Goal: Task Accomplishment & Management: Complete application form

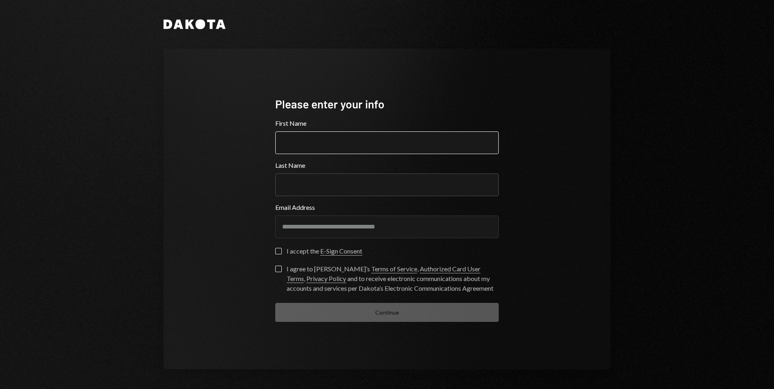
click at [291, 145] on input "First Name" at bounding box center [386, 142] width 223 height 23
type input "******"
type input "********"
click at [279, 251] on button "I accept the E-Sign Consent" at bounding box center [278, 251] width 6 height 6
click at [280, 267] on button "I agree to Dakota’s Terms of Service , Authorized Card User Terms , Privacy Pol…" at bounding box center [278, 269] width 6 height 6
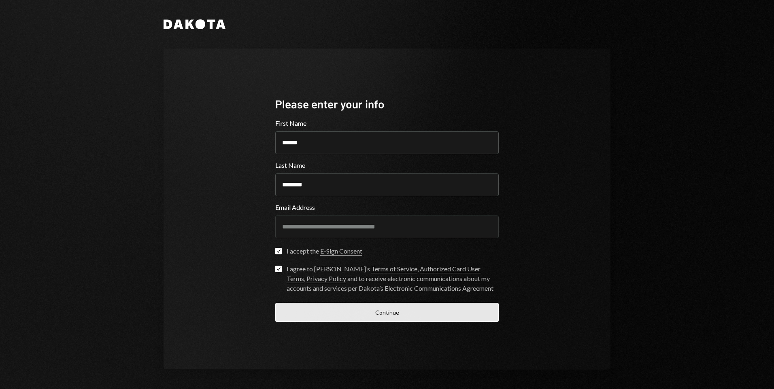
click at [405, 312] on button "Continue" at bounding box center [386, 312] width 223 height 19
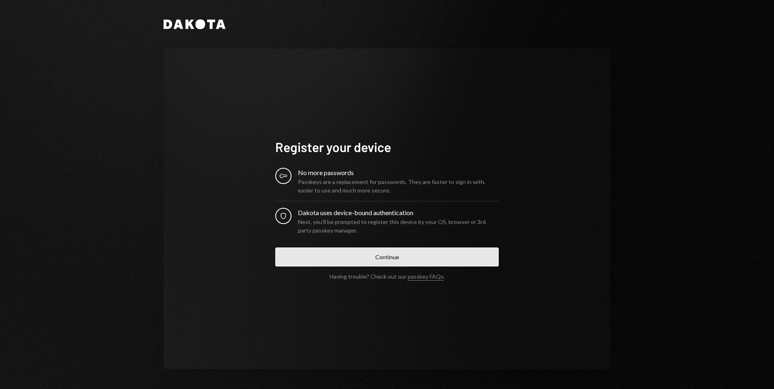
click at [399, 258] on button "Continue" at bounding box center [386, 257] width 223 height 19
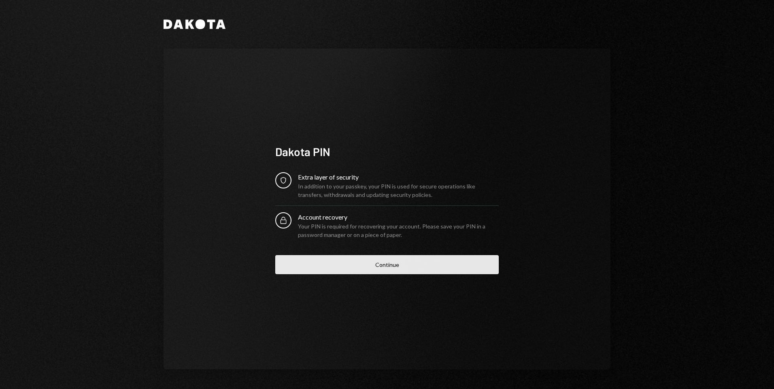
click at [378, 263] on button "Continue" at bounding box center [386, 264] width 223 height 19
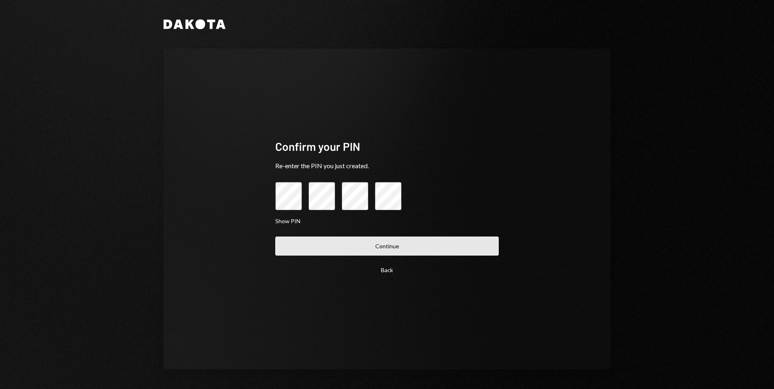
click at [381, 248] on button "Continue" at bounding box center [386, 246] width 223 height 19
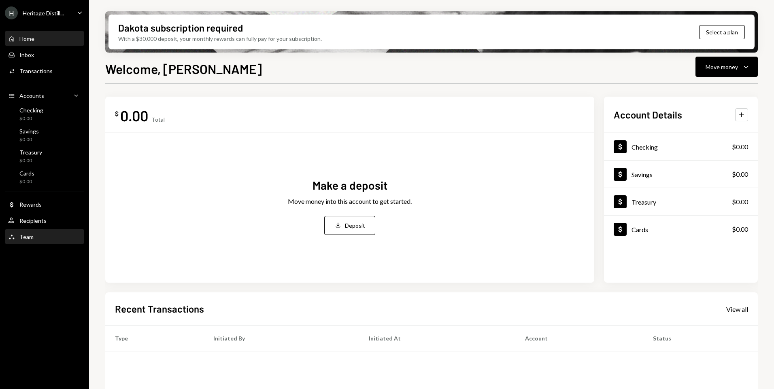
click at [20, 233] on div "Team Team" at bounding box center [20, 236] width 25 height 7
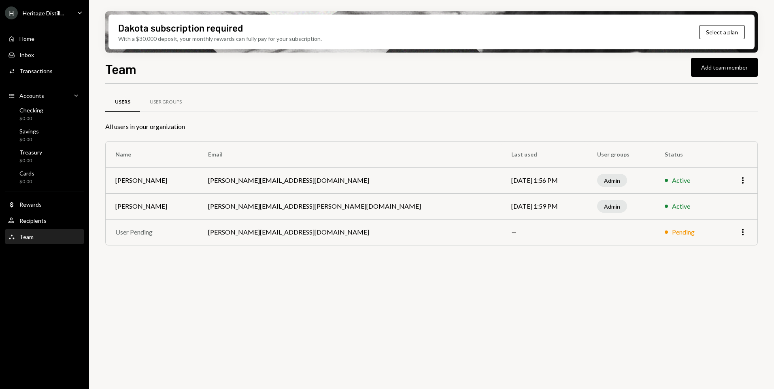
click at [76, 13] on icon "Caret Down" at bounding box center [79, 12] width 9 height 9
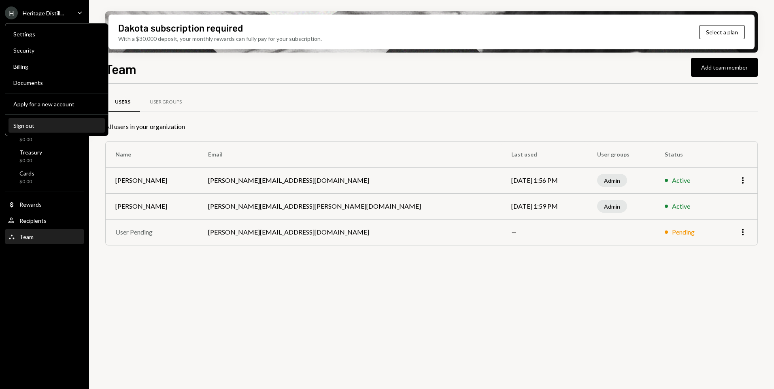
click at [24, 123] on div "Sign out" at bounding box center [56, 125] width 87 height 7
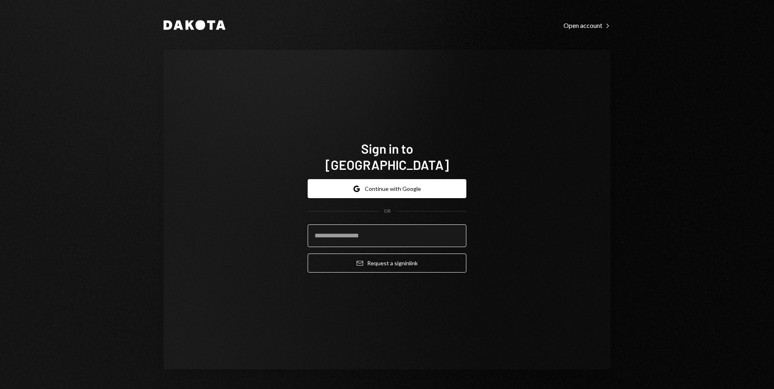
click at [315, 225] on input "email" at bounding box center [386, 236] width 159 height 23
type input "**********"
click at [154, 112] on div "**********" at bounding box center [387, 194] width 486 height 389
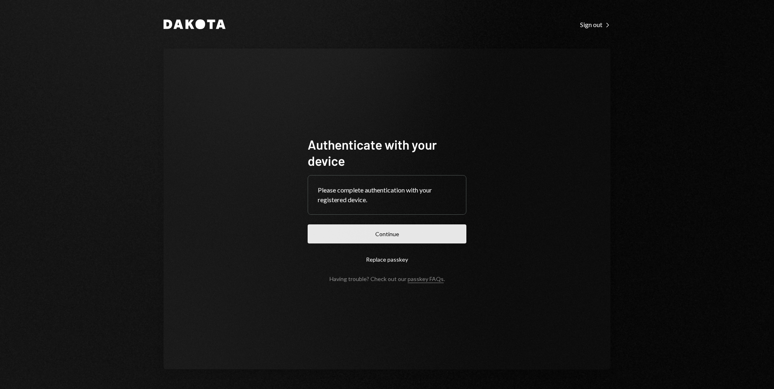
click at [367, 234] on button "Continue" at bounding box center [386, 234] width 159 height 19
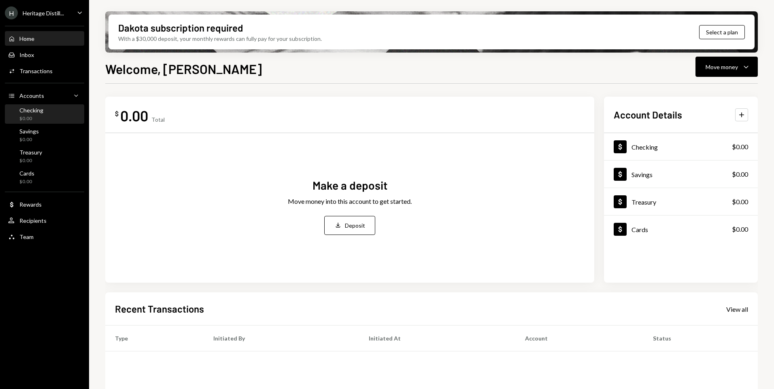
click at [26, 115] on div "Checking $0.00" at bounding box center [31, 114] width 24 height 15
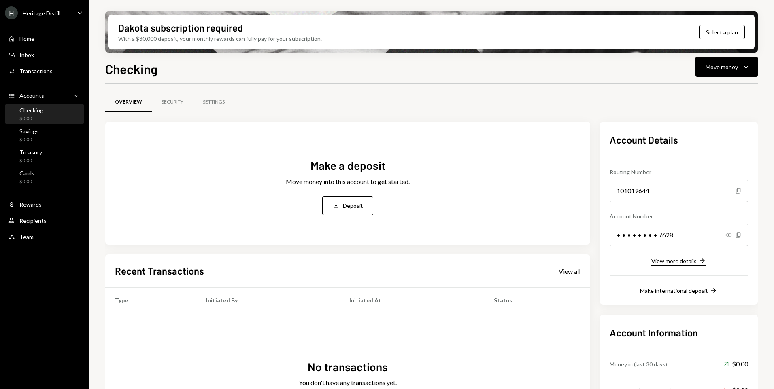
click at [660, 263] on div "View more details" at bounding box center [673, 261] width 45 height 7
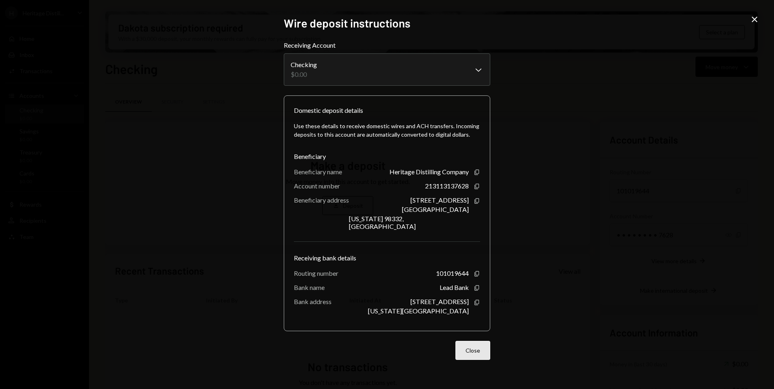
click at [473, 348] on button "Close" at bounding box center [472, 350] width 35 height 19
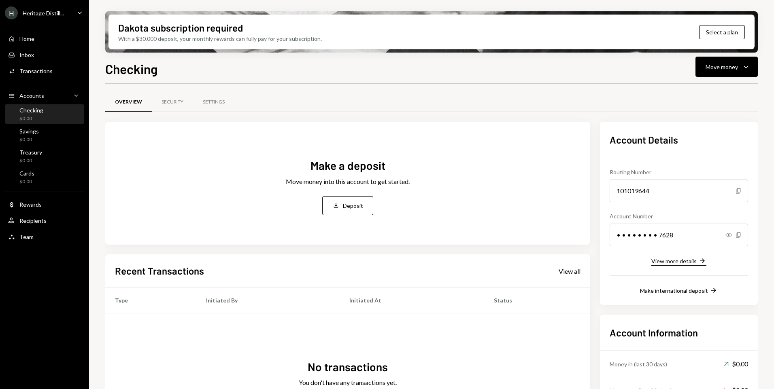
click at [677, 263] on div "View more details" at bounding box center [673, 261] width 45 height 7
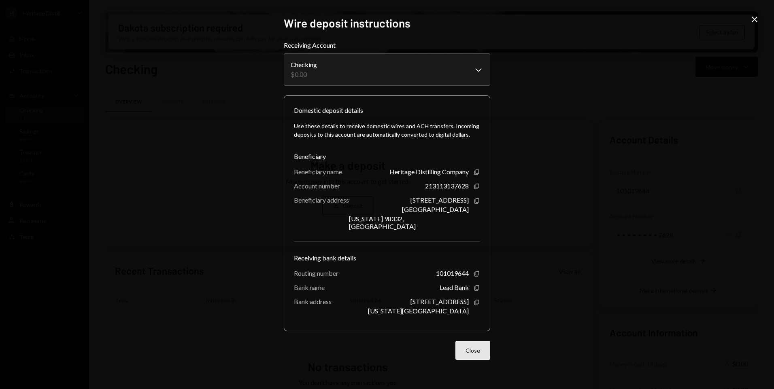
click at [473, 349] on button "Close" at bounding box center [472, 350] width 35 height 19
